Goal: Find specific fact

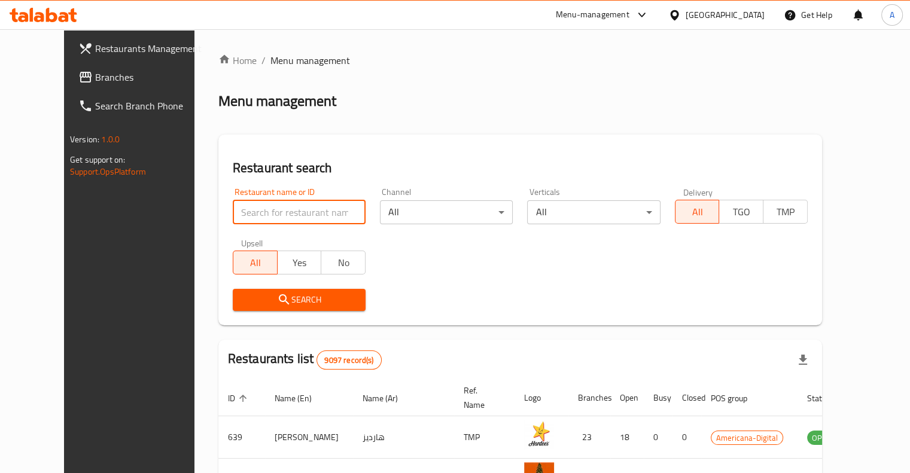
click at [233, 210] on input "search" at bounding box center [299, 212] width 133 height 24
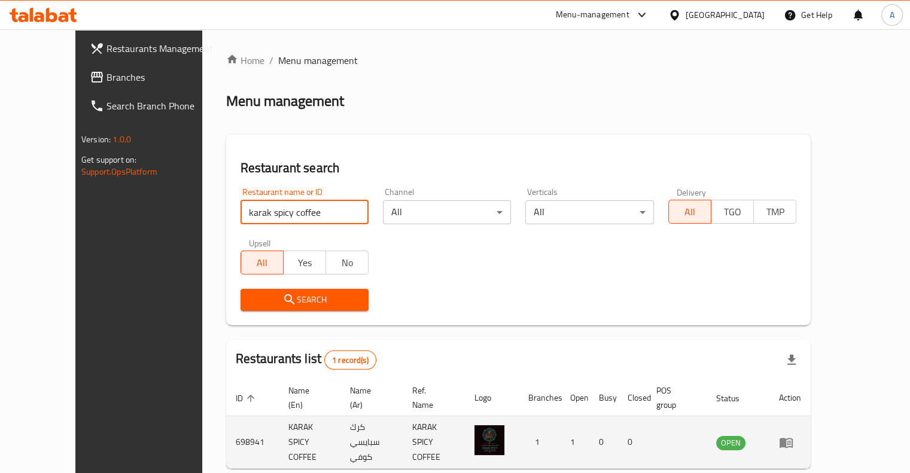
click at [226, 430] on td "698941" at bounding box center [252, 442] width 53 height 53
copy td "698941"
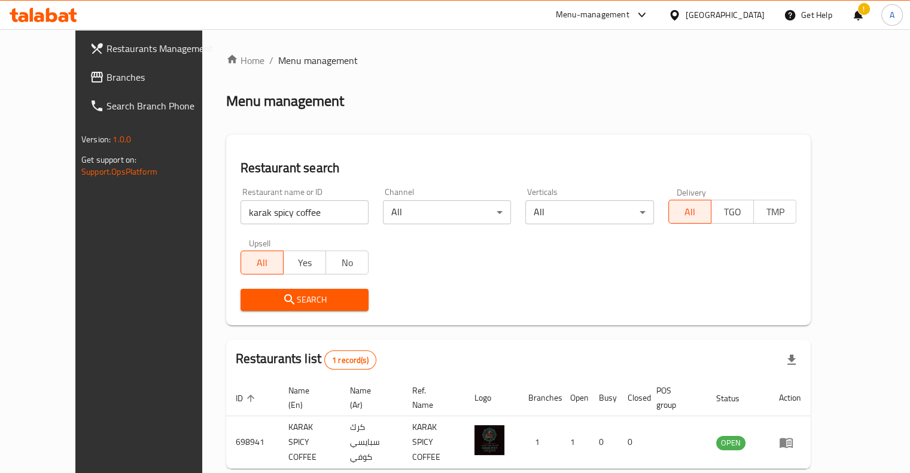
click at [305, 208] on input "karak spicy coffee" at bounding box center [304, 212] width 128 height 24
type input "OR Burger"
click button "Search" at bounding box center [304, 300] width 128 height 22
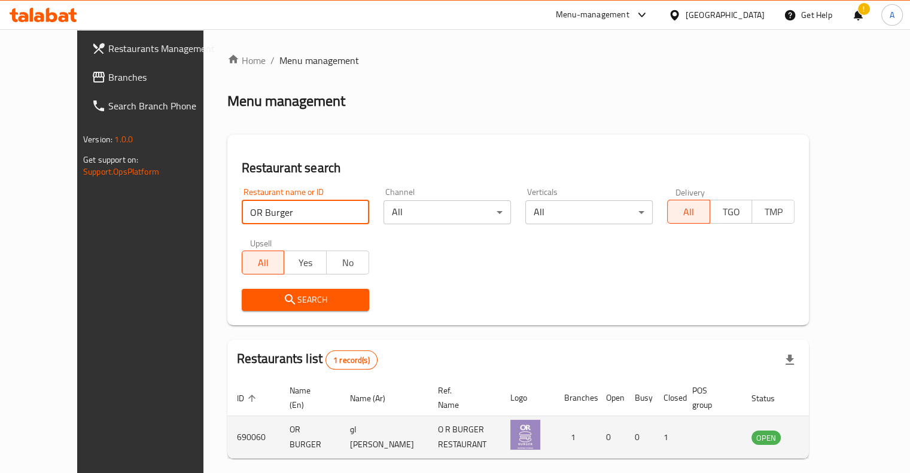
click at [227, 425] on td "690060" at bounding box center [253, 437] width 53 height 42
copy td "690060"
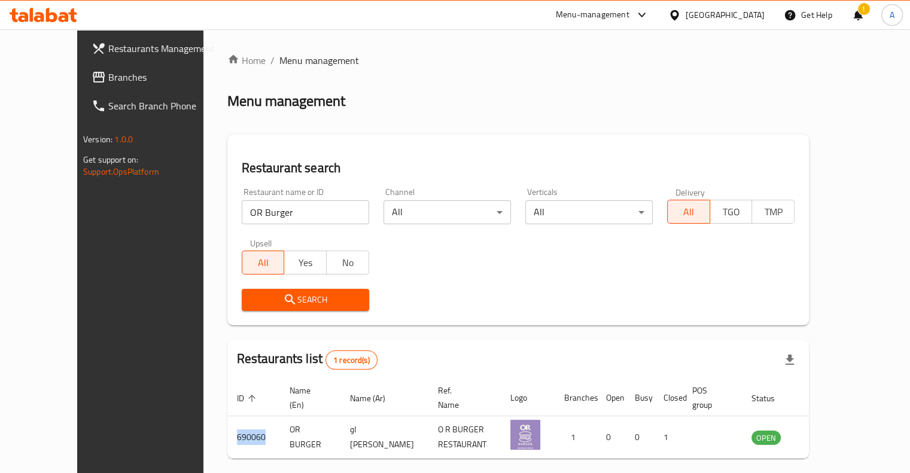
copy td "690060"
